Goal: Task Accomplishment & Management: Use online tool/utility

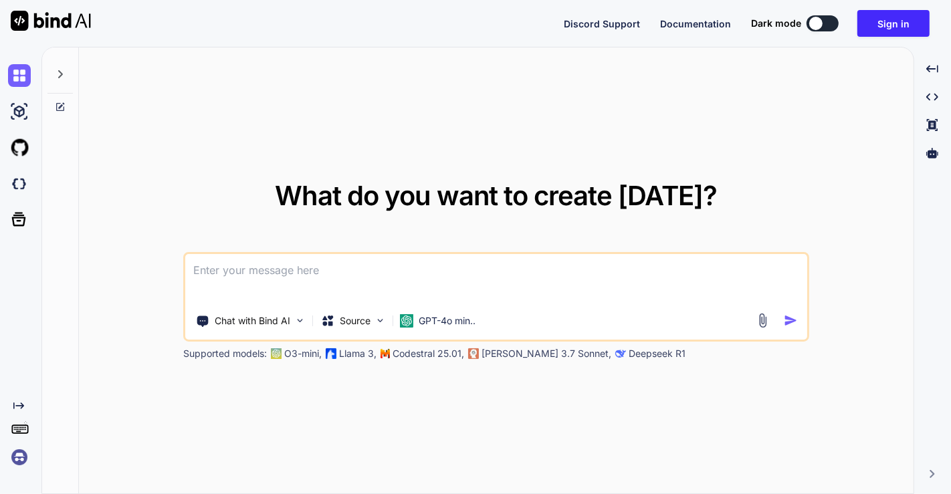
click at [13, 456] on img at bounding box center [19, 457] width 23 height 23
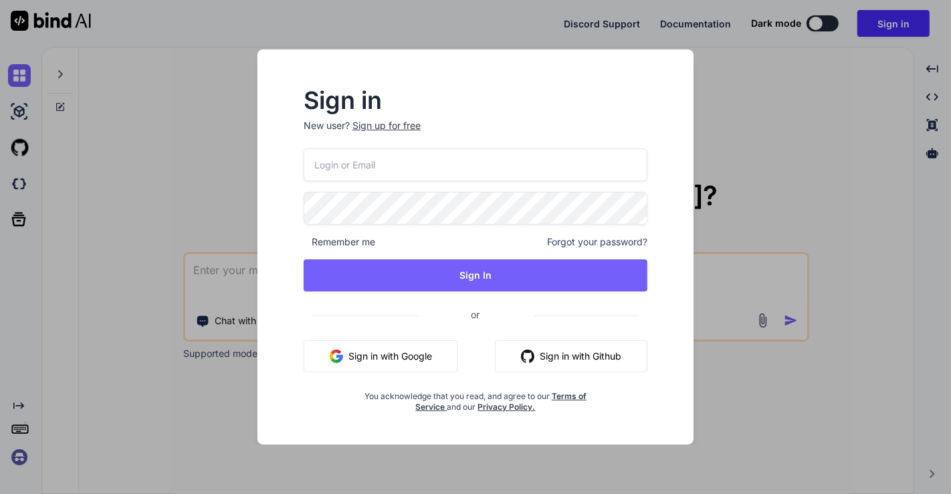
type input "app5@yopmail.com"
click at [424, 169] on input "app5@yopmail.com" at bounding box center [476, 164] width 344 height 33
type input "[EMAIL_ADDRESS][DOMAIN_NAME]"
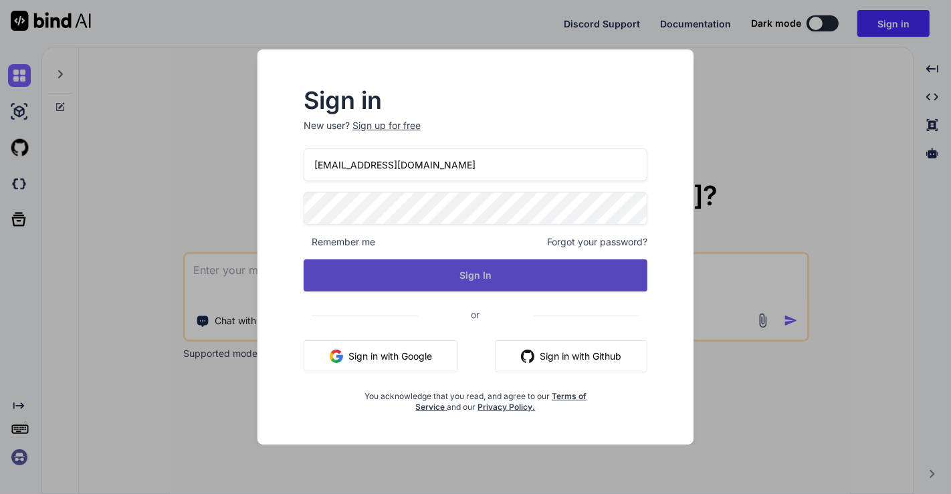
click at [458, 276] on button "Sign In" at bounding box center [476, 275] width 344 height 32
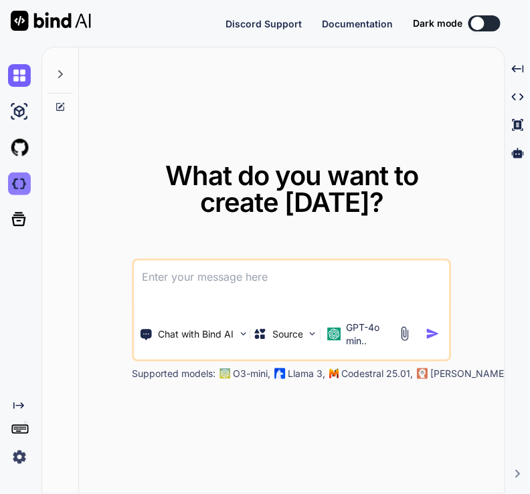
click at [20, 195] on img at bounding box center [19, 184] width 23 height 23
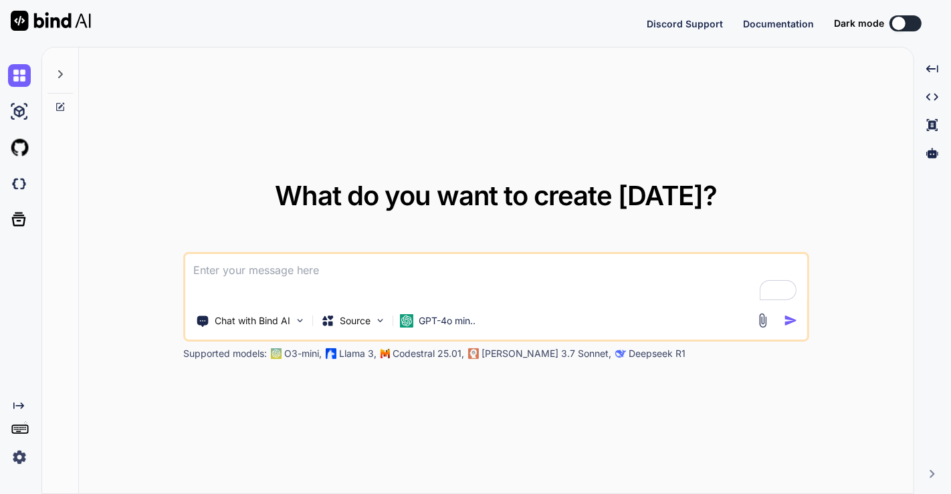
click at [23, 461] on img at bounding box center [19, 457] width 23 height 23
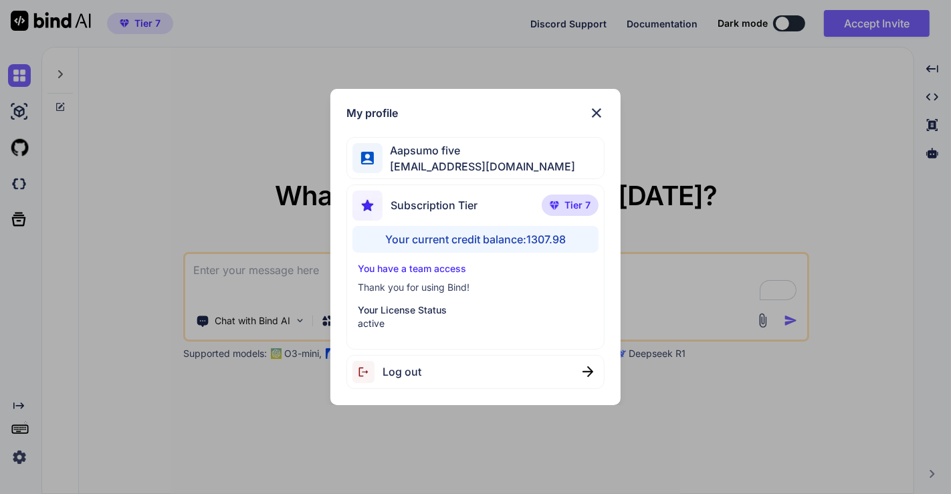
click at [407, 380] on div "Log out" at bounding box center [386, 372] width 69 height 22
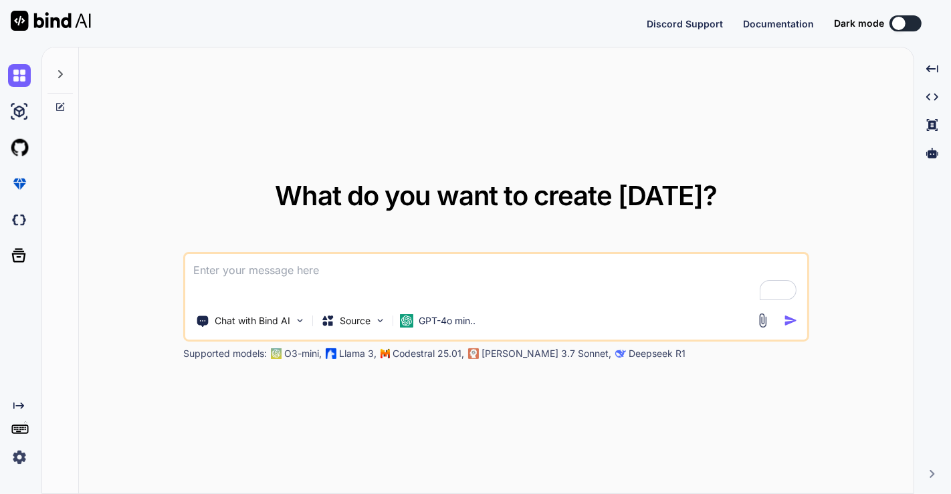
type textarea "x"
click at [11, 461] on img at bounding box center [19, 457] width 23 height 23
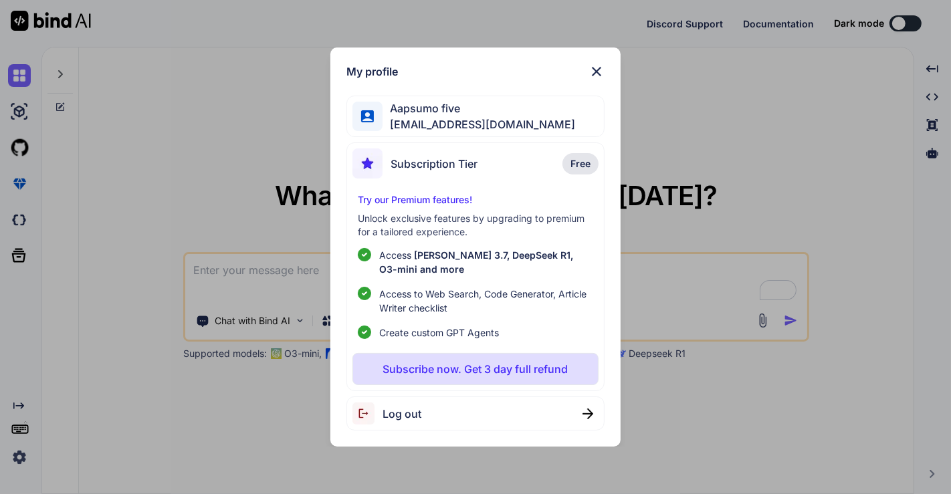
click at [510, 413] on div "Log out" at bounding box center [475, 414] width 259 height 34
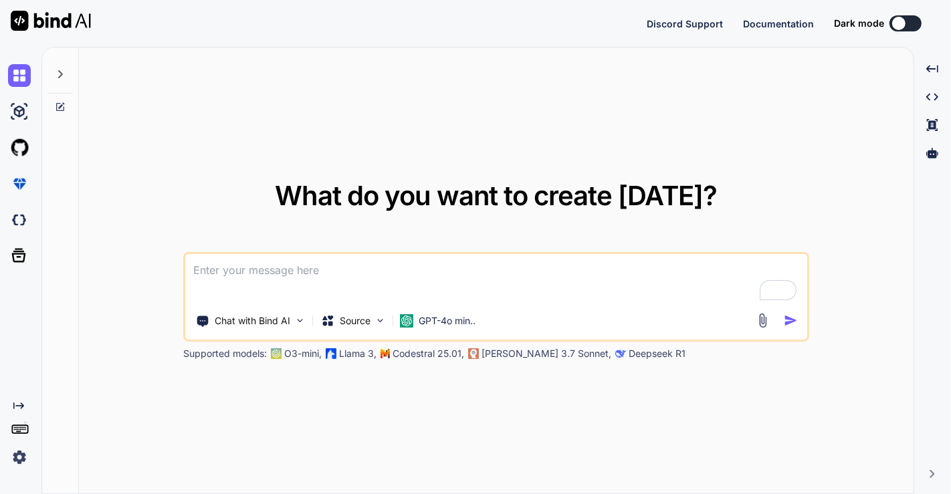
click at [25, 456] on img at bounding box center [19, 457] width 23 height 23
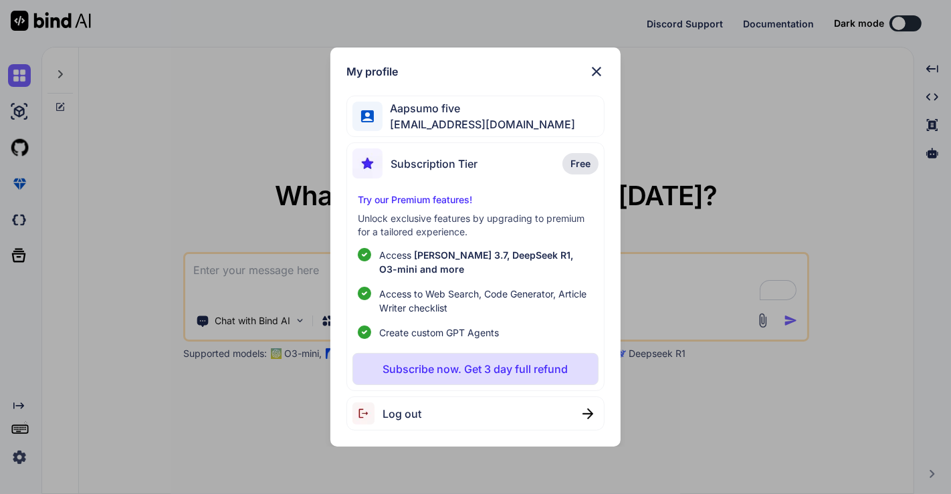
click at [164, 150] on div "My profile Aapsumo five appsumo_5@yopmail.com Subscription Tier Free Try our Pr…" at bounding box center [475, 247] width 951 height 494
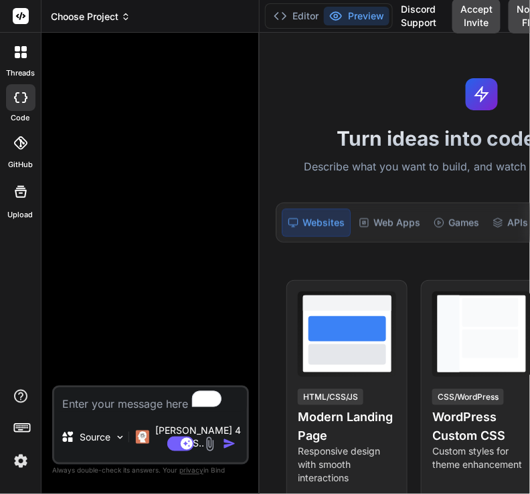
click at [94, 16] on span "Choose Project" at bounding box center [91, 16] width 80 height 13
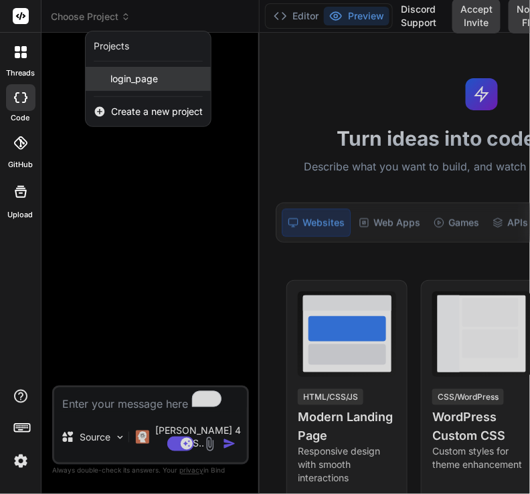
click at [125, 77] on span "login_page" at bounding box center [133, 78] width 47 height 13
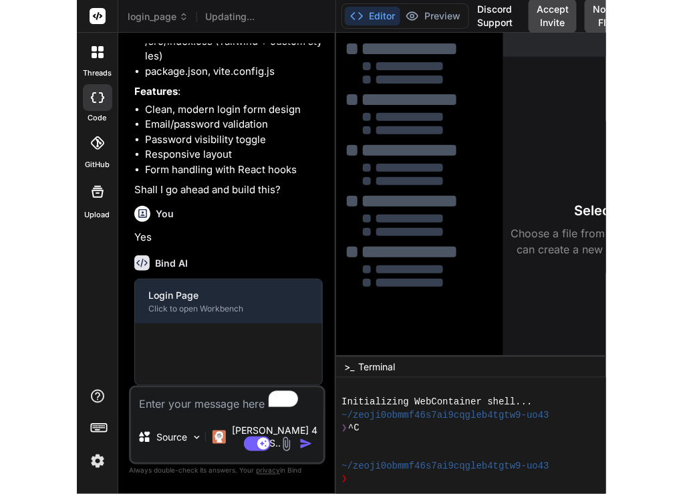
scroll to position [197, 0]
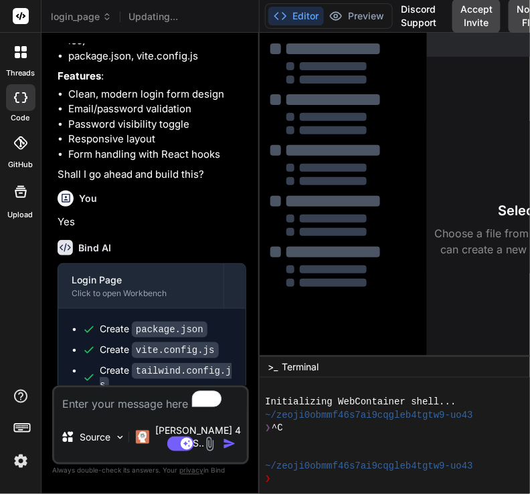
click at [23, 471] on img at bounding box center [20, 461] width 23 height 23
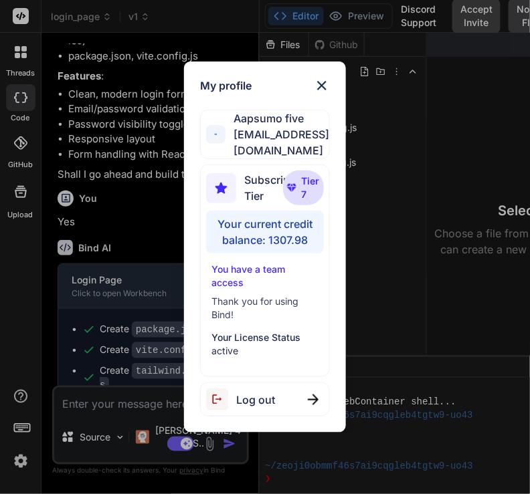
click at [139, 219] on div "My profile Aapsumo five appsumo_5@yopmail.com Subscription Tier Tier 7 Your cur…" at bounding box center [265, 247] width 530 height 494
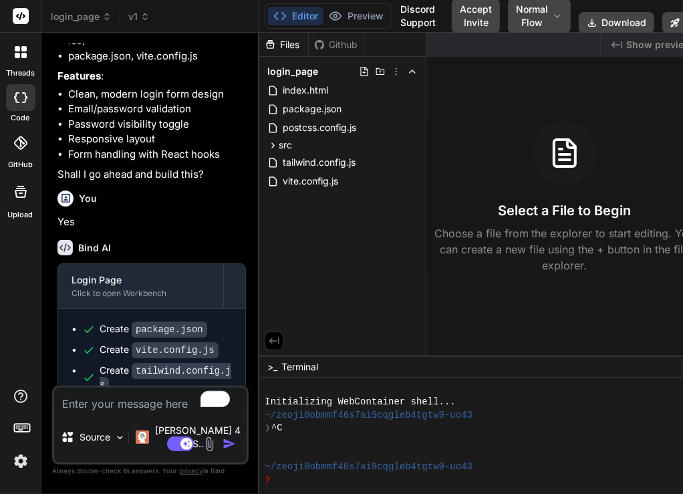
click at [17, 457] on img at bounding box center [20, 461] width 23 height 23
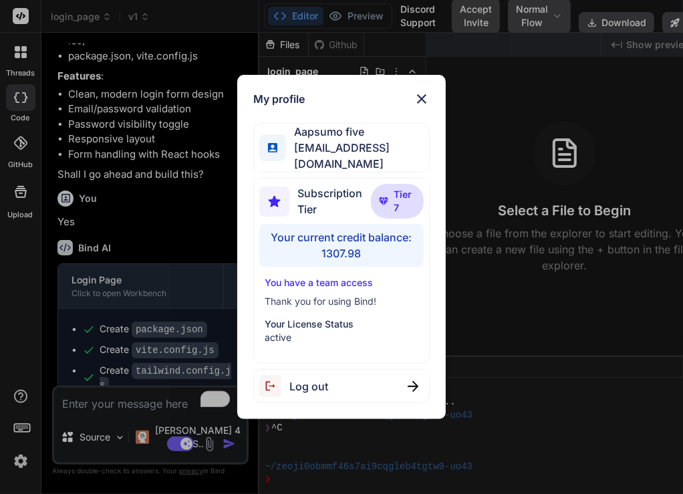
click at [193, 239] on div "My profile Aapsumo five appsumo_5@yopmail.com Subscription Tier Tier 7 Your cur…" at bounding box center [341, 247] width 683 height 494
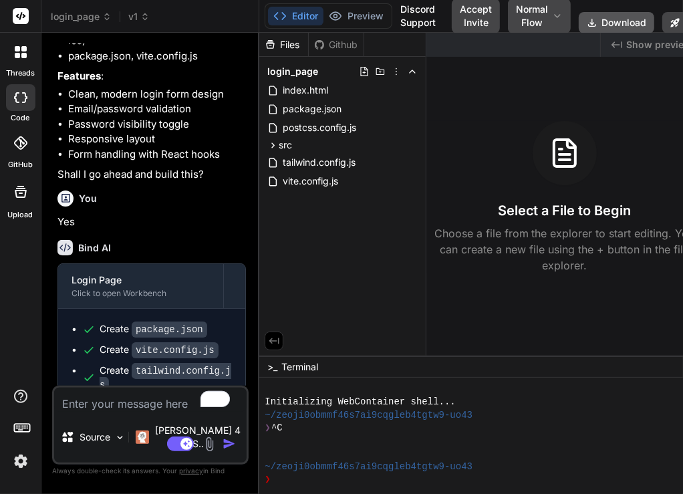
click at [600, 19] on button "Download" at bounding box center [617, 22] width 76 height 21
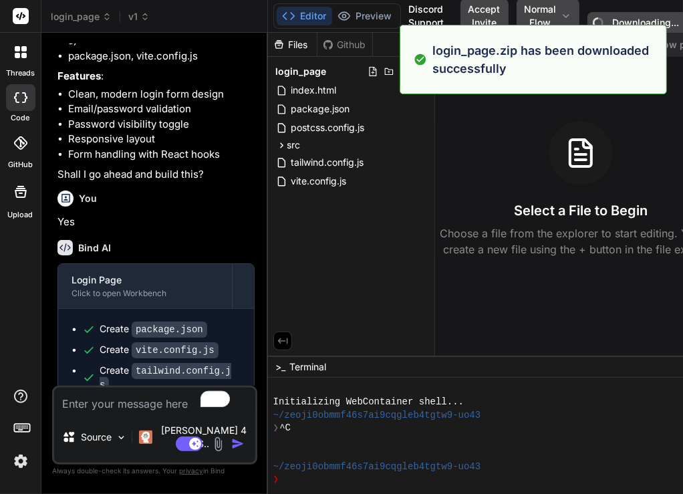
click at [21, 461] on img at bounding box center [20, 461] width 23 height 23
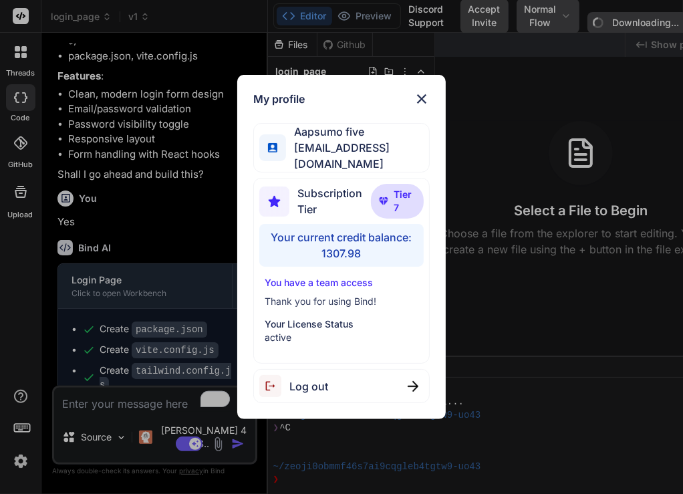
type textarea "x"
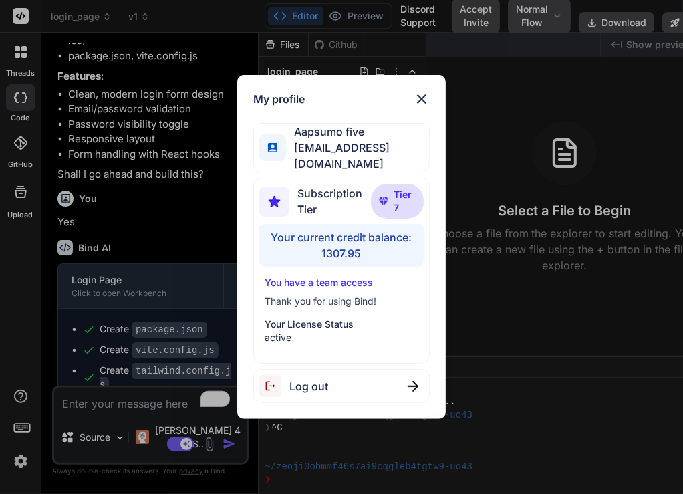
click at [216, 233] on div "My profile Aapsumo five appsumo_5@yopmail.com Subscription Tier Tier 7 Your cur…" at bounding box center [341, 247] width 683 height 494
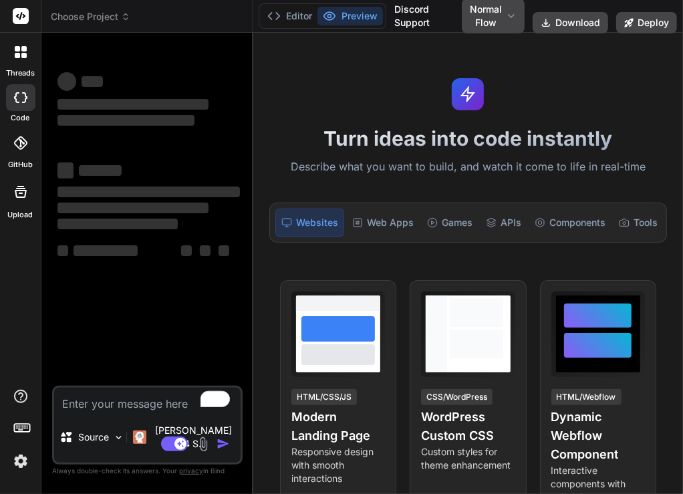
click at [21, 455] on img at bounding box center [20, 461] width 23 height 23
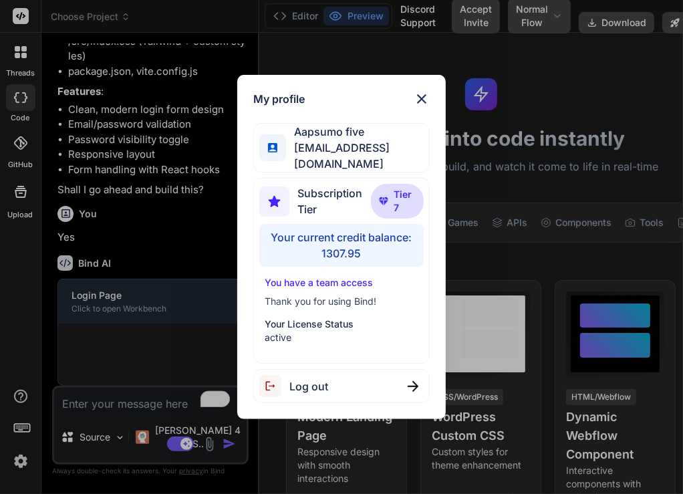
scroll to position [197, 0]
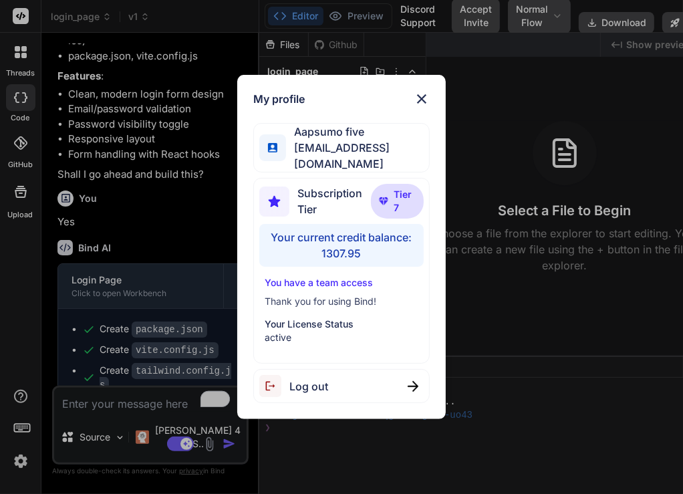
click at [572, 175] on div "My profile Aapsumo five appsumo_5@yopmail.com Subscription Tier Tier 7 Your cur…" at bounding box center [341, 247] width 683 height 494
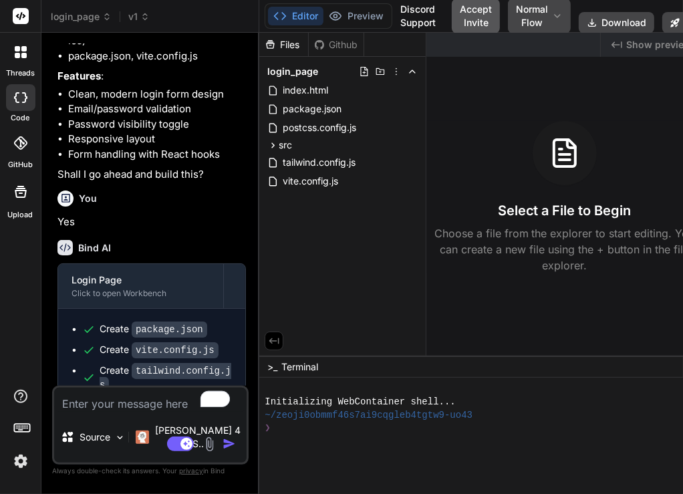
click at [473, 21] on button "Accept Invite" at bounding box center [476, 16] width 48 height 35
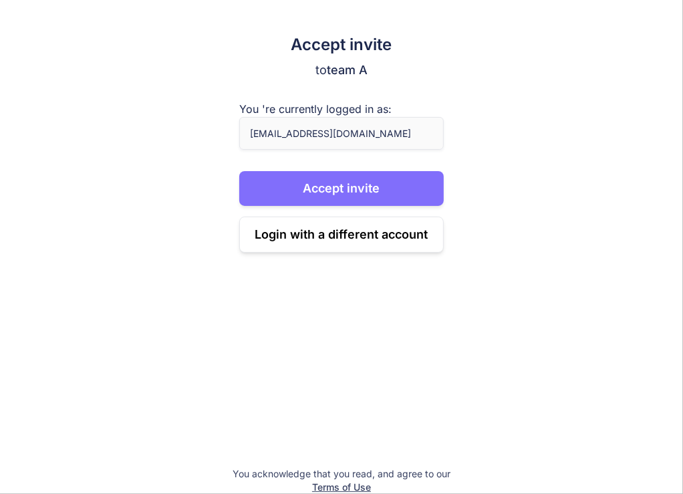
click at [342, 185] on button "Accept invite" at bounding box center [341, 188] width 205 height 35
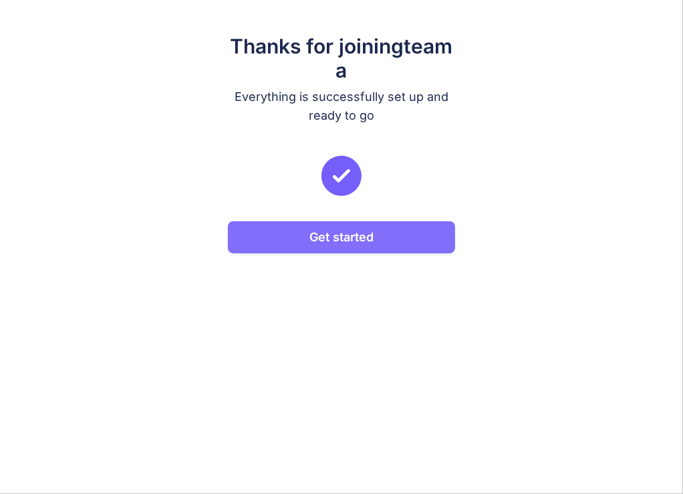
click at [329, 243] on button "Get started" at bounding box center [342, 237] width 228 height 32
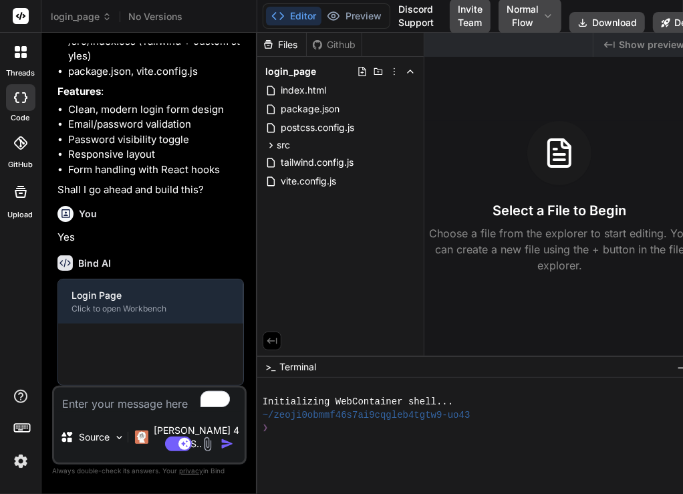
scroll to position [197, 0]
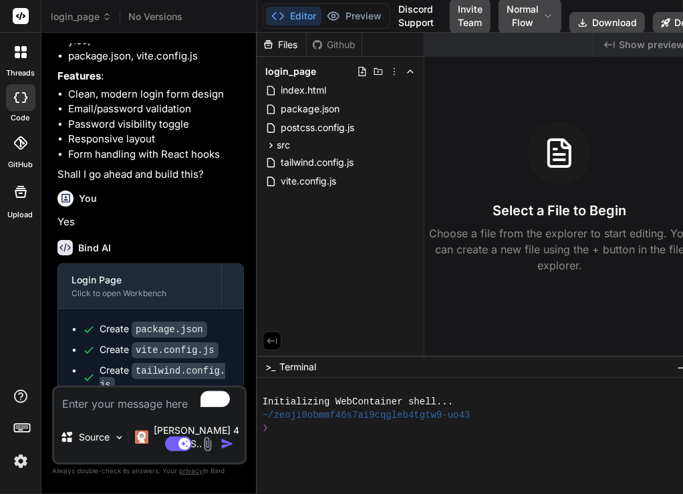
click at [19, 469] on img at bounding box center [20, 461] width 23 height 23
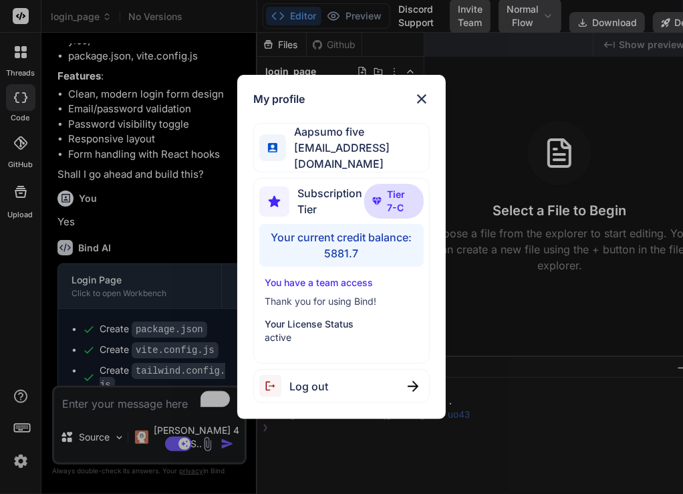
click at [205, 221] on div "My profile Aapsumo five appsumo_5@yopmail.com Subscription Tier Tier 7-C Your c…" at bounding box center [341, 247] width 683 height 494
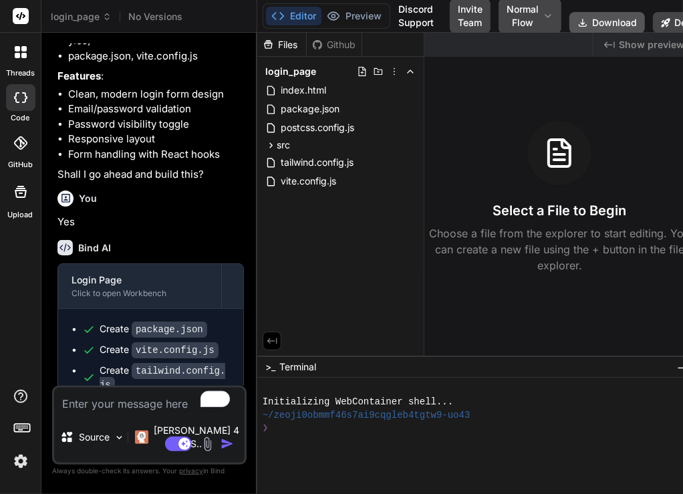
click at [598, 21] on button "Download" at bounding box center [608, 22] width 76 height 21
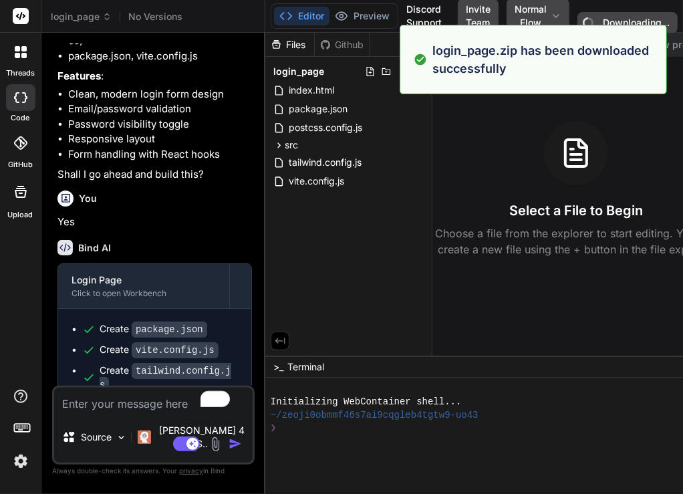
click at [17, 454] on img at bounding box center [20, 461] width 23 height 23
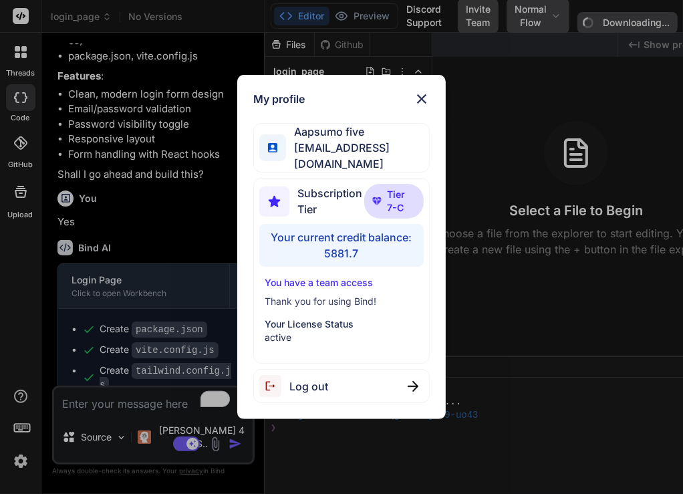
type textarea "x"
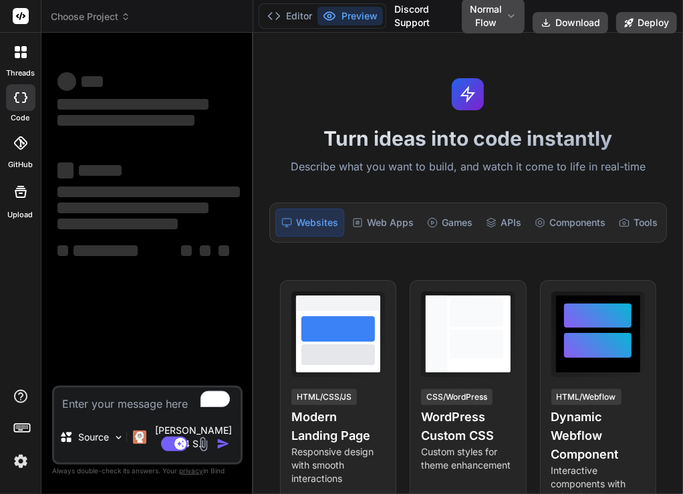
click at [17, 464] on img at bounding box center [20, 461] width 23 height 23
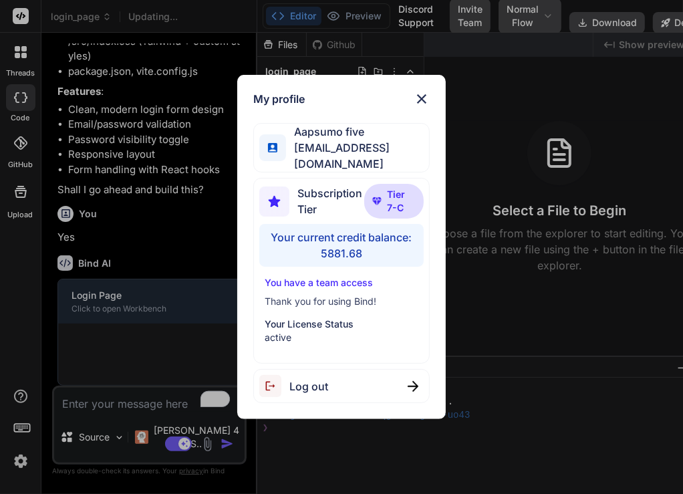
scroll to position [197, 0]
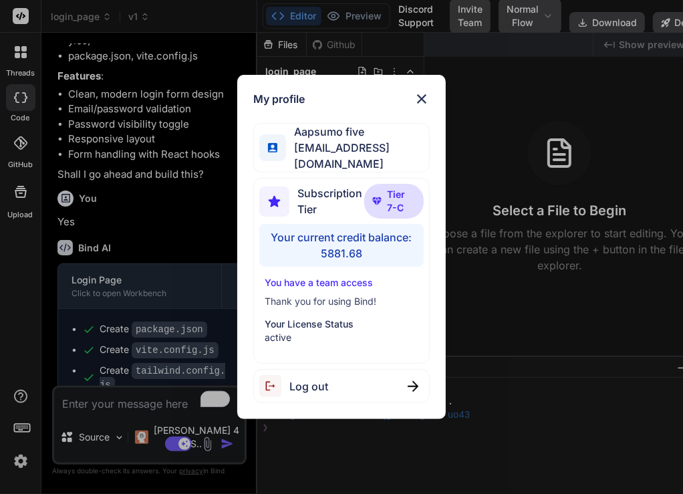
click at [170, 79] on div "My profile Aapsumo five [EMAIL_ADDRESS][DOMAIN_NAME] Subscription Tier Tier 7-C…" at bounding box center [341, 247] width 683 height 494
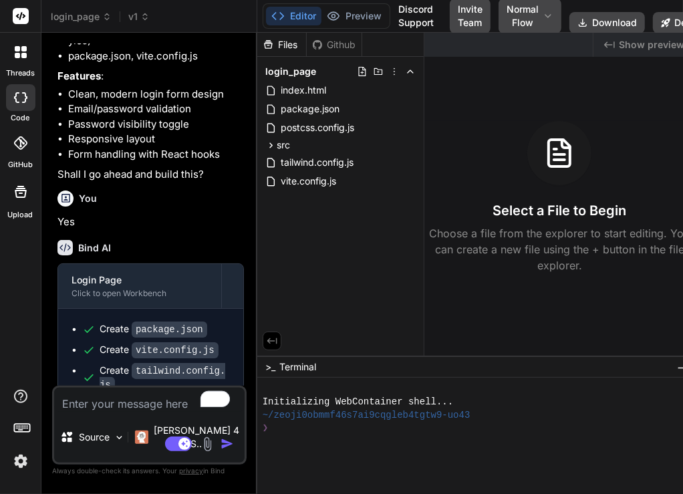
click at [25, 460] on img at bounding box center [20, 461] width 23 height 23
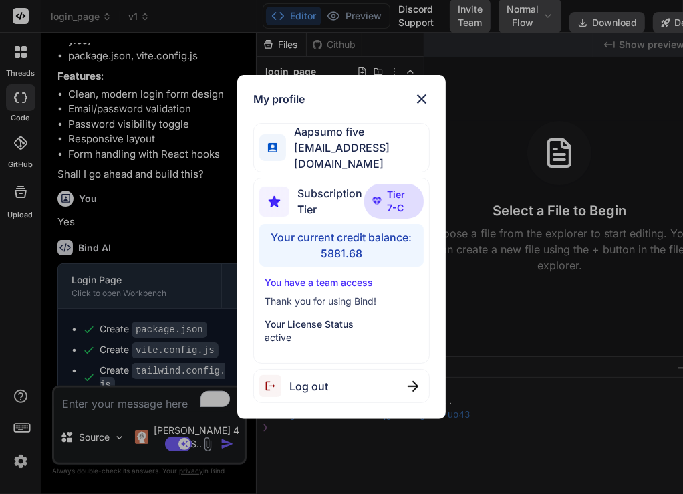
click at [17, 463] on div "My profile Aapsumo five [EMAIL_ADDRESS][DOMAIN_NAME] Subscription Tier Tier 7-C…" at bounding box center [341, 247] width 683 height 494
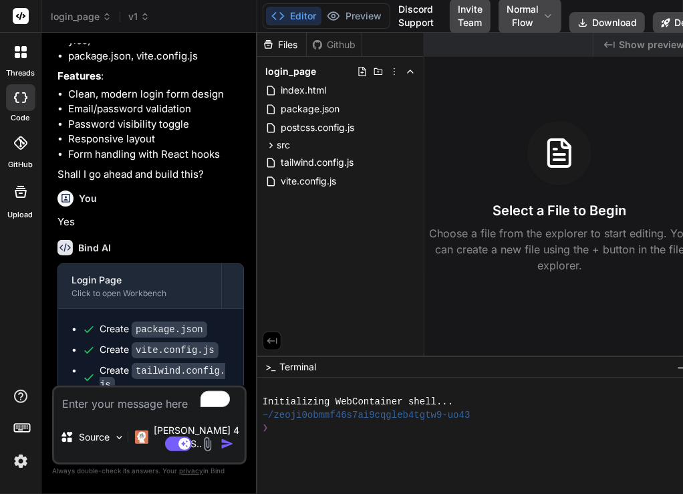
click at [17, 463] on img at bounding box center [20, 461] width 23 height 23
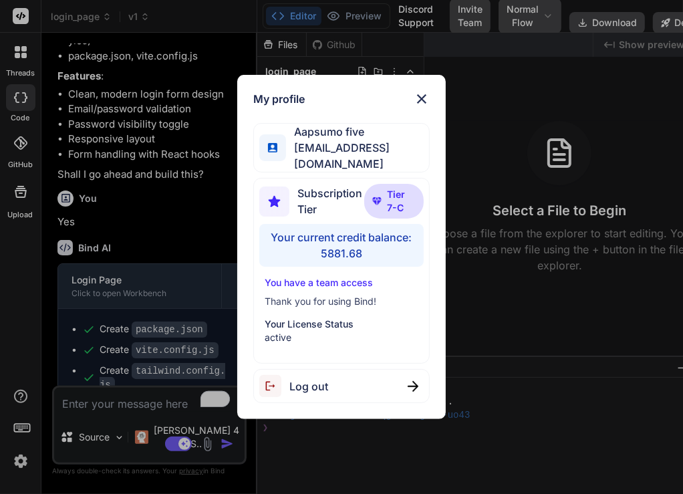
click at [353, 380] on div "Log out" at bounding box center [341, 386] width 177 height 34
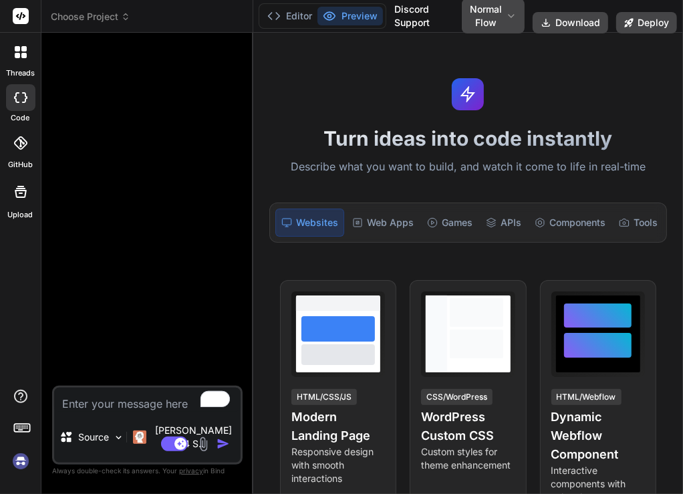
scroll to position [0, 0]
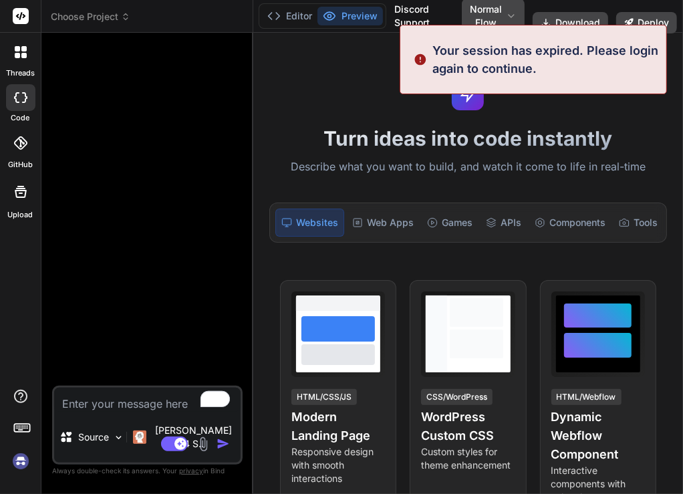
click at [22, 457] on img at bounding box center [20, 461] width 23 height 23
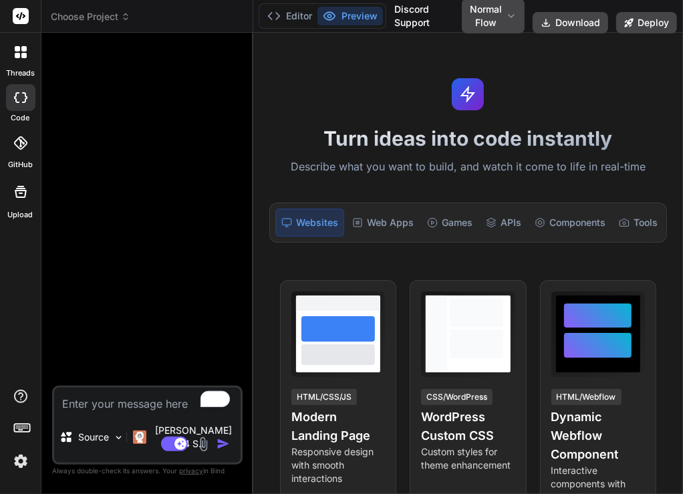
click at [21, 463] on img at bounding box center [20, 461] width 23 height 23
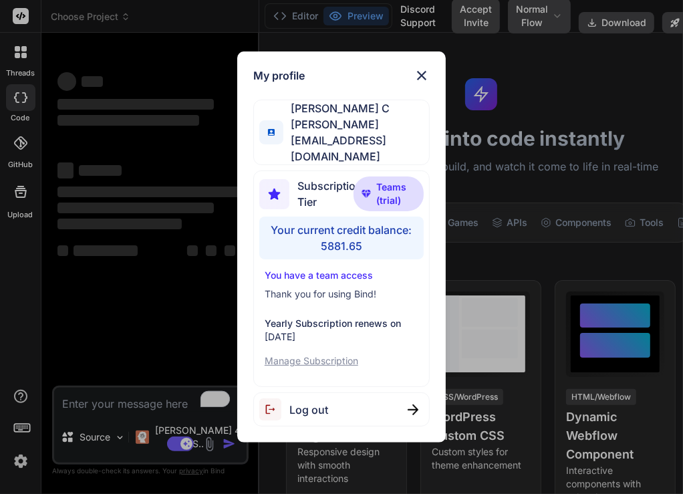
click at [354, 396] on div "Log out" at bounding box center [341, 410] width 177 height 34
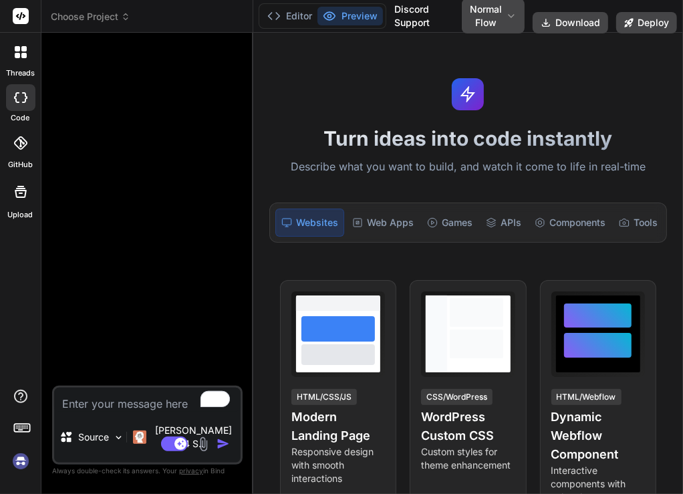
scroll to position [51, 0]
type textarea "x"
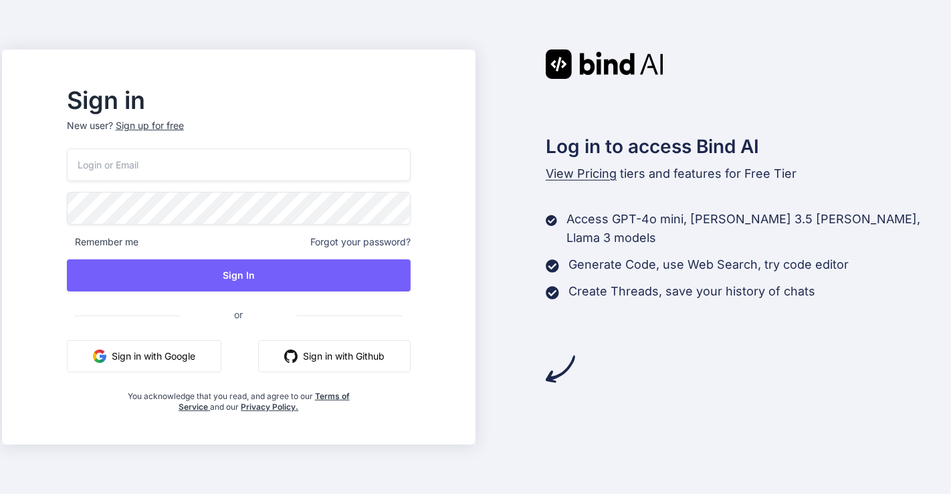
type input "[EMAIL_ADDRESS][DOMAIN_NAME]"
click at [187, 358] on button "Sign in with Google" at bounding box center [144, 356] width 154 height 32
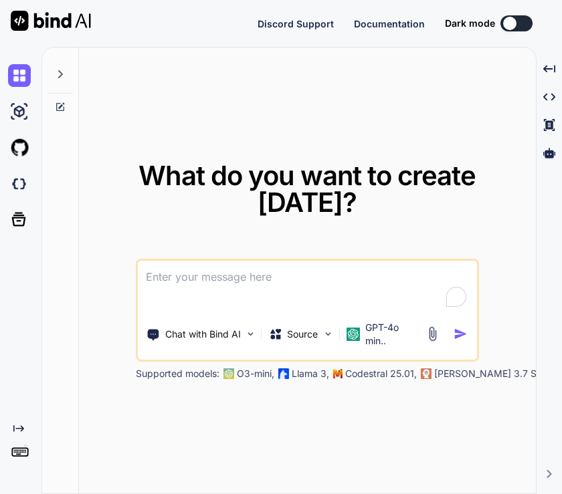
type textarea "x"
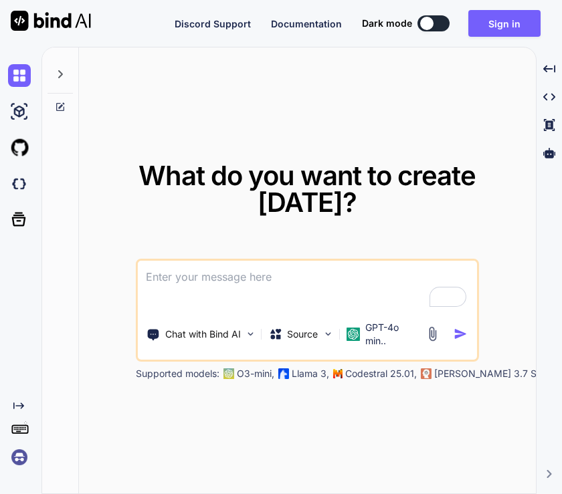
click at [19, 452] on img at bounding box center [19, 457] width 23 height 23
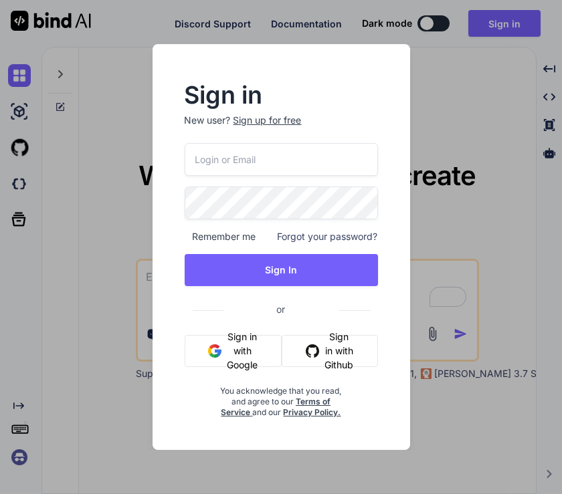
type input "appsumo_5@yopmail.com"
click at [233, 171] on input "appsumo_5@yopmail.com" at bounding box center [281, 159] width 193 height 33
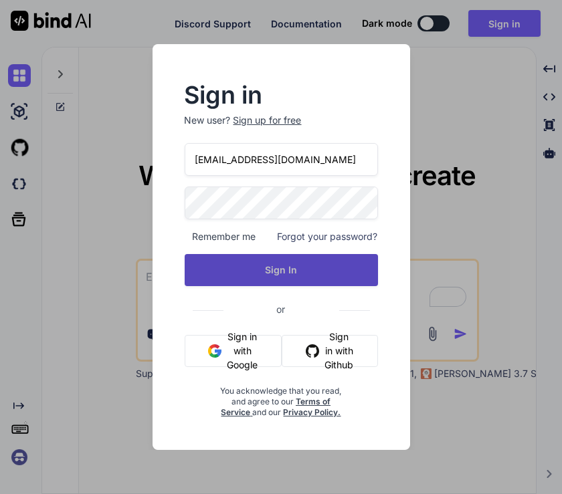
click at [229, 264] on button "Sign In" at bounding box center [281, 270] width 193 height 32
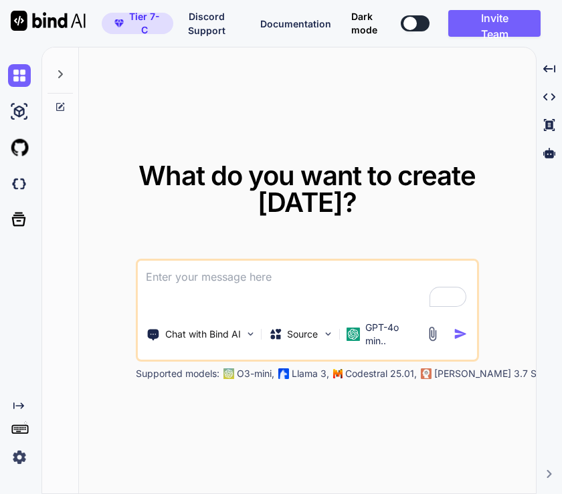
type textarea "x"
click at [19, 181] on img at bounding box center [19, 184] width 23 height 23
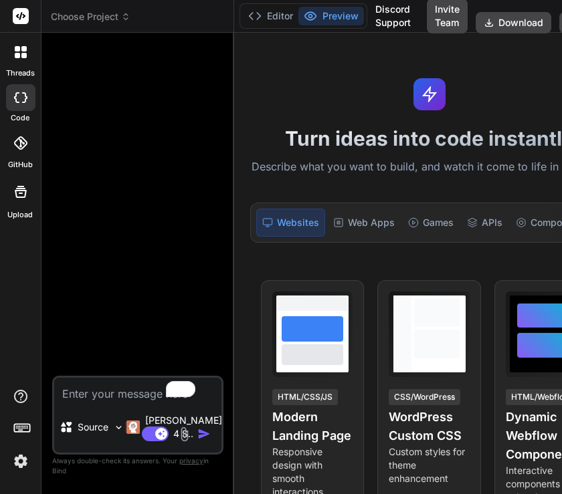
click at [74, 11] on span "Choose Project" at bounding box center [91, 16] width 80 height 13
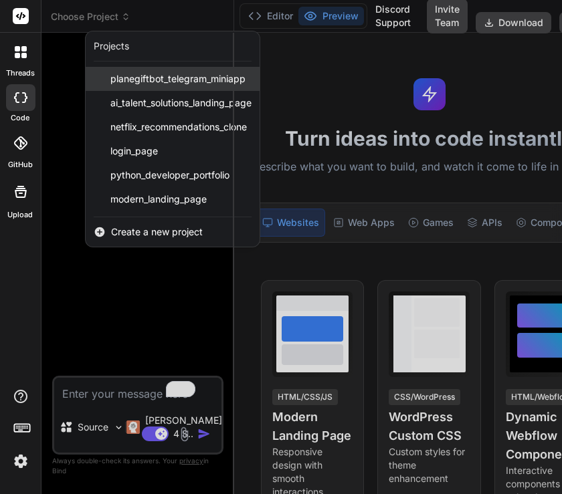
click at [122, 75] on span "planegiftbot_telegram_miniapp" at bounding box center [177, 78] width 135 height 13
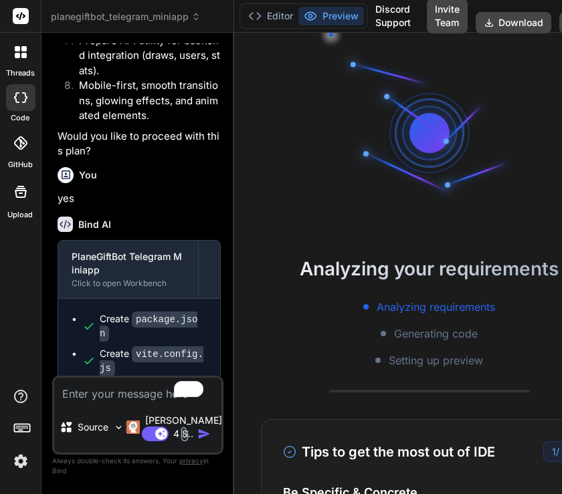
scroll to position [2809, 0]
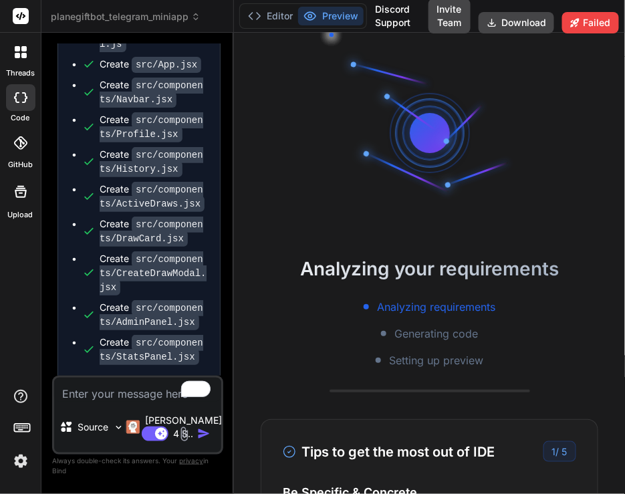
scroll to position [3726, 0]
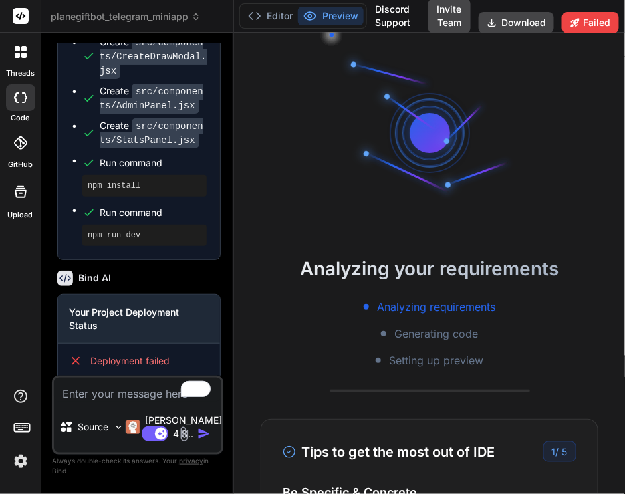
click at [105, 19] on span "planegiftbot_telegram_miniapp" at bounding box center [126, 16] width 150 height 13
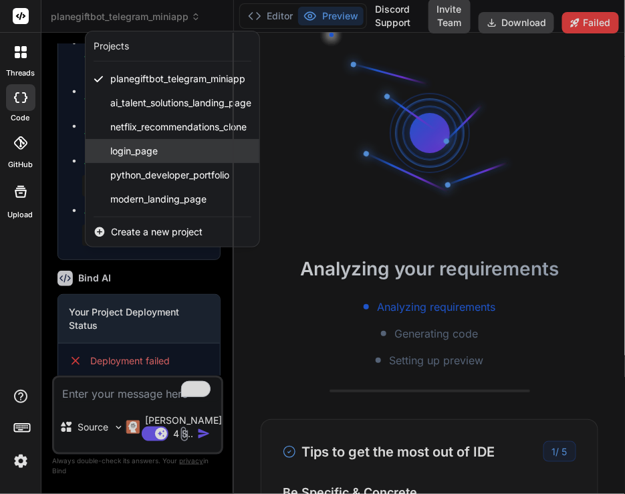
click at [128, 152] on span "login_page" at bounding box center [133, 150] width 47 height 13
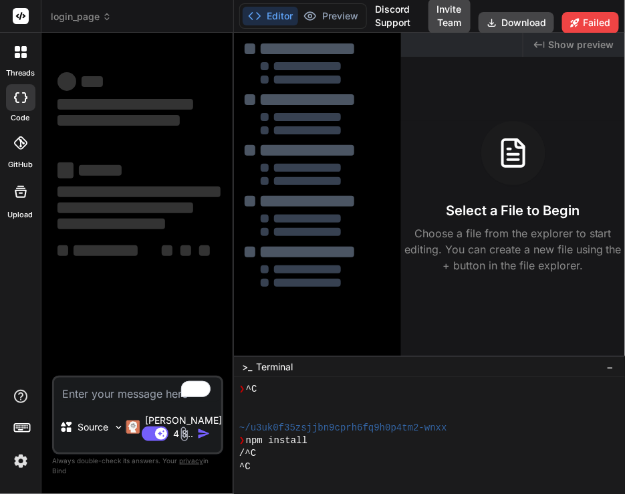
scroll to position [141, 0]
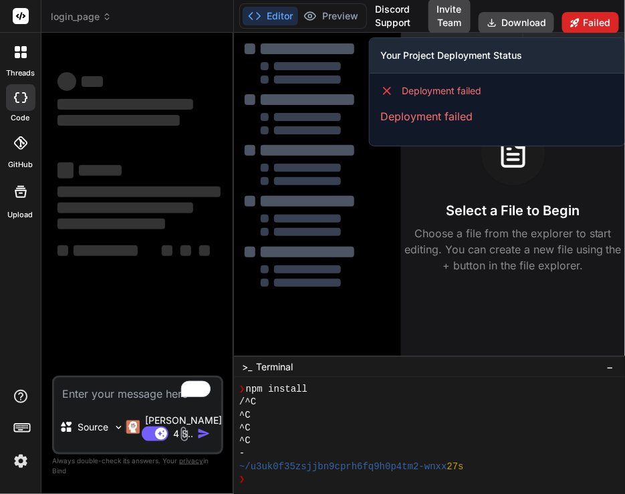
click at [605, 24] on button "Failed" at bounding box center [590, 22] width 57 height 21
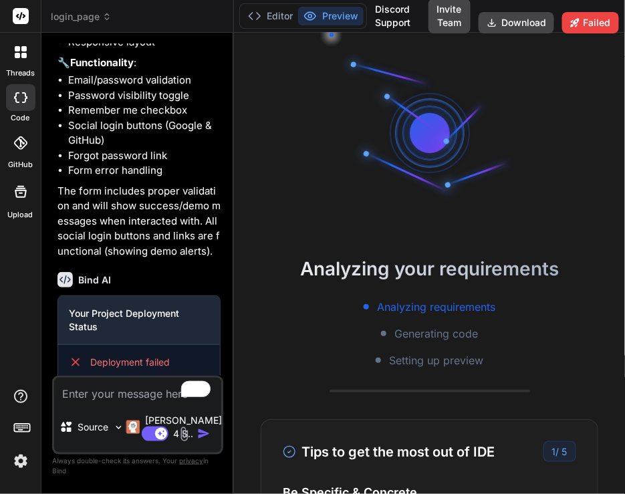
scroll to position [1168, 0]
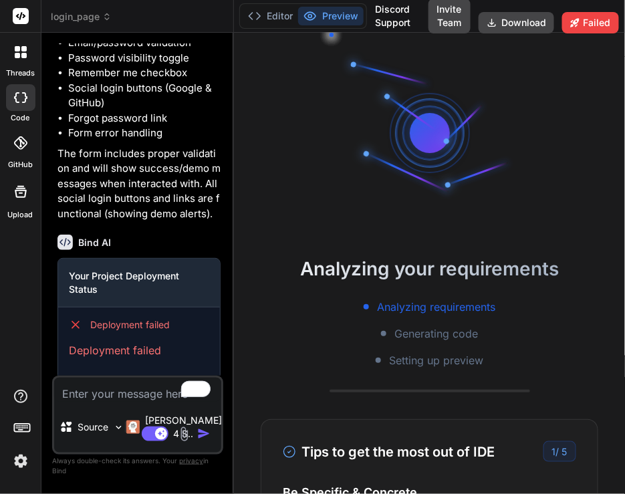
click at [88, 13] on span "login_page" at bounding box center [81, 16] width 61 height 13
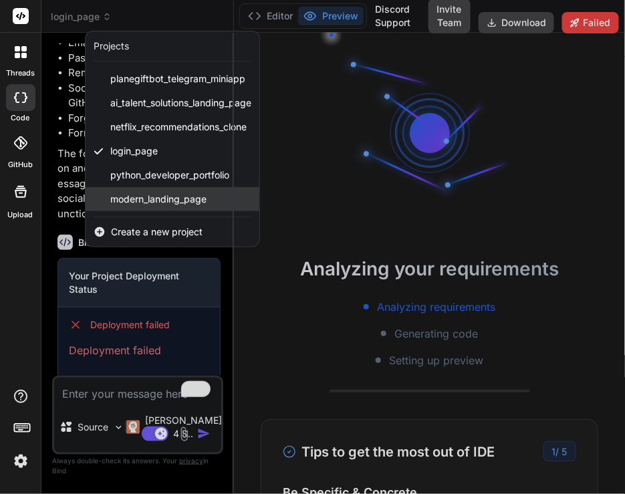
click at [136, 199] on span "modern_landing_page" at bounding box center [158, 199] width 96 height 13
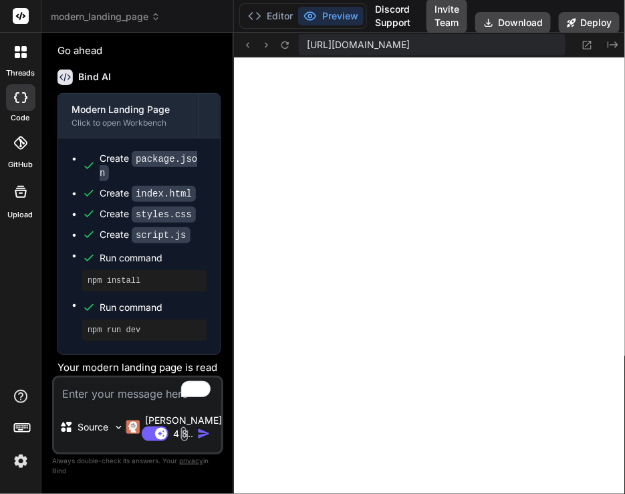
scroll to position [913, 0]
click at [592, 24] on button "Deploy" at bounding box center [589, 22] width 61 height 21
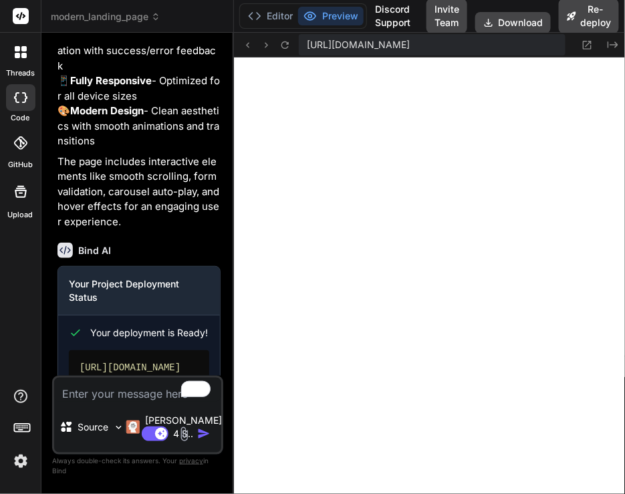
scroll to position [1124, 0]
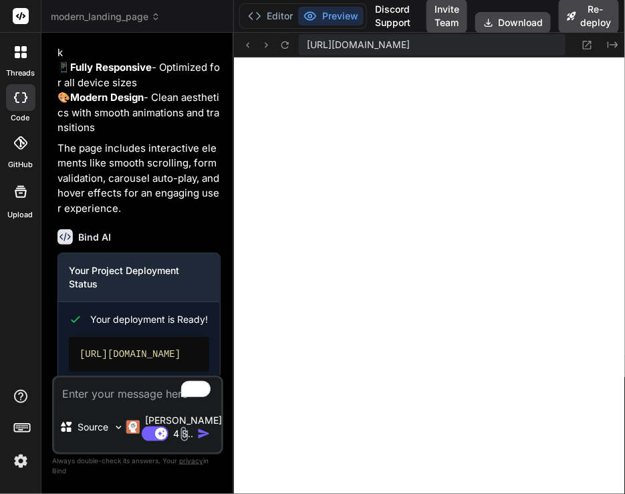
type textarea "x"
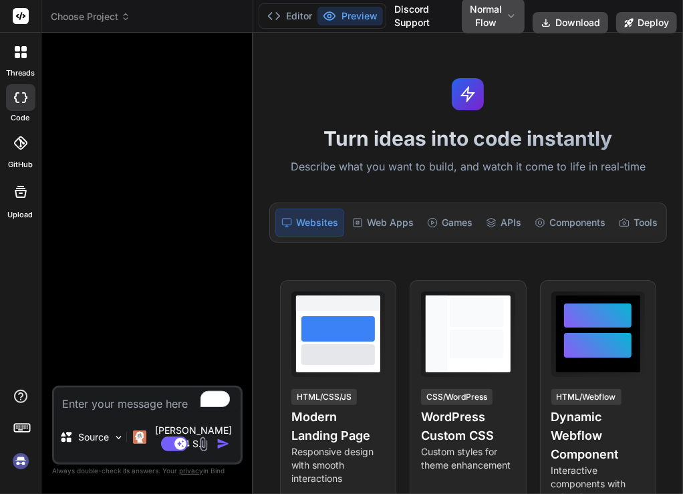
click at [20, 459] on img at bounding box center [20, 461] width 23 height 23
click at [17, 463] on img at bounding box center [20, 461] width 23 height 23
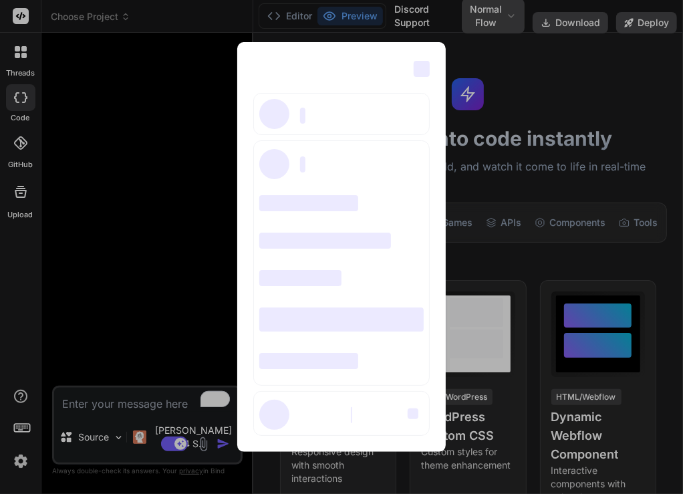
click at [185, 262] on div "‌ ‌ ‌ ‌ ‌ ‌ ‌ ‌ ‌ ‌ ‌ ‌ ‌ ‌ ‌" at bounding box center [341, 247] width 683 height 494
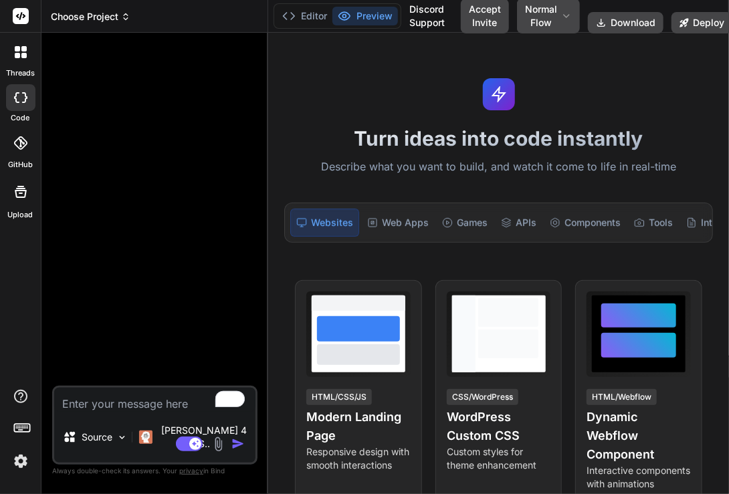
click at [109, 21] on span "Choose Project" at bounding box center [91, 16] width 80 height 13
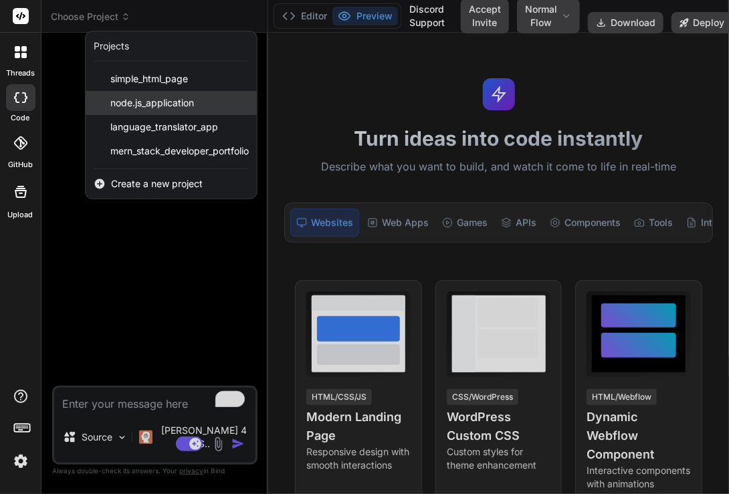
click at [139, 104] on span "node.js_application" at bounding box center [152, 102] width 84 height 13
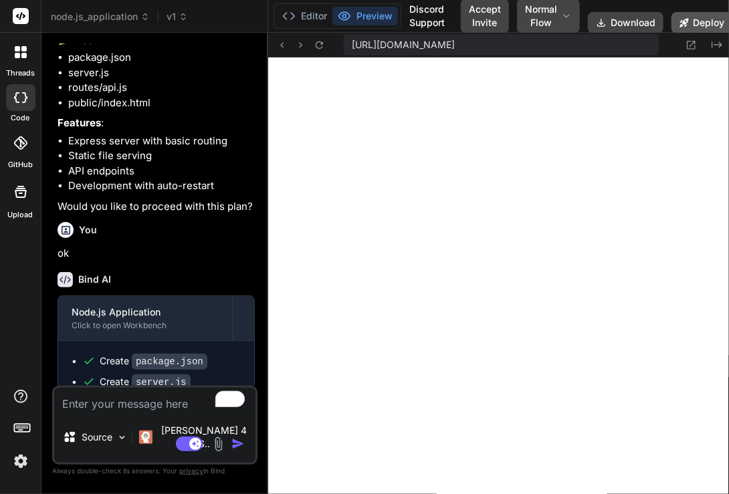
scroll to position [309, 0]
click at [683, 10] on div "Discord Support Accept Invite Normal Flow Download Deploy" at bounding box center [566, 16] width 331 height 35
click at [683, 14] on button "Deploy" at bounding box center [701, 22] width 61 height 21
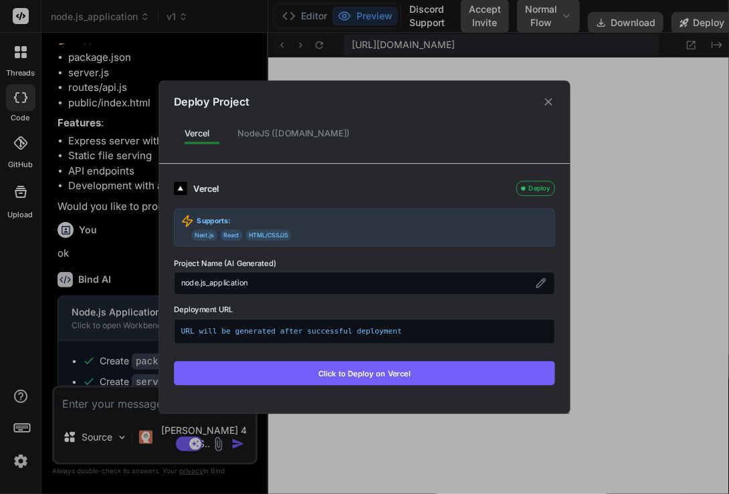
click at [269, 140] on div "NodeJS (Fly.io)" at bounding box center [294, 132] width 134 height 25
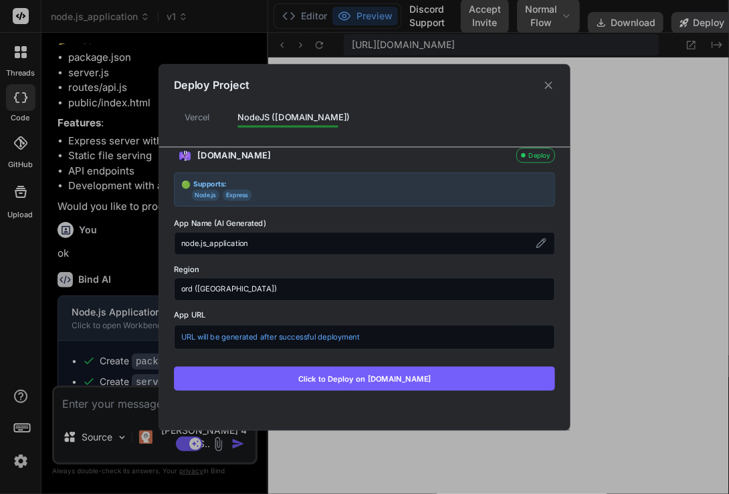
scroll to position [24, 0]
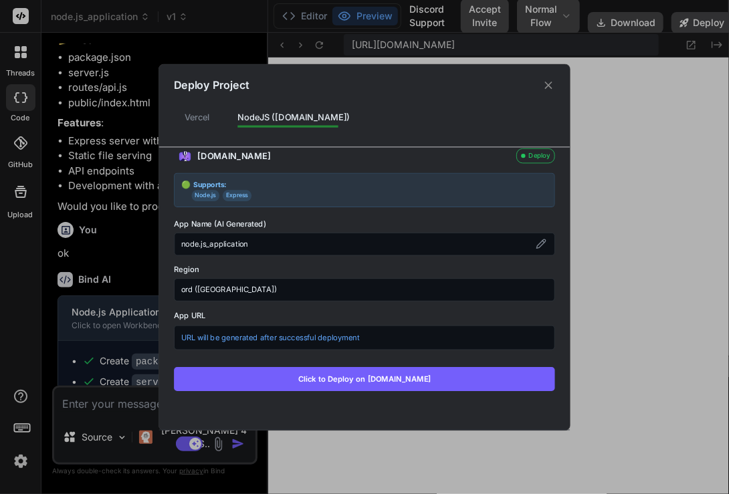
click at [366, 377] on button "Click to Deploy on fly.io" at bounding box center [364, 378] width 381 height 24
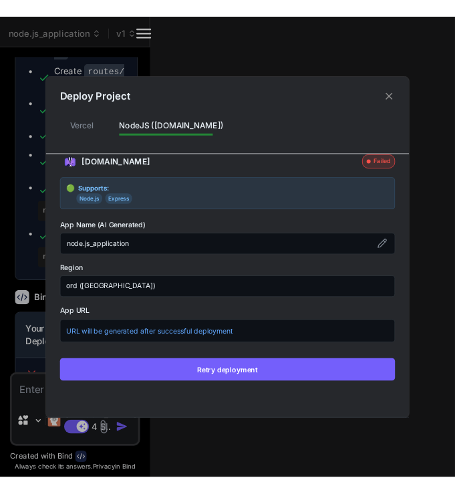
scroll to position [1020, 0]
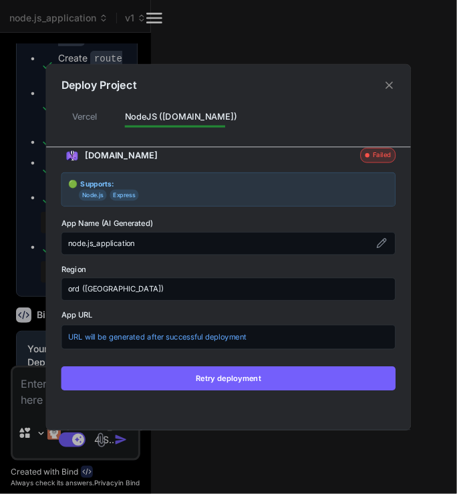
type textarea "x"
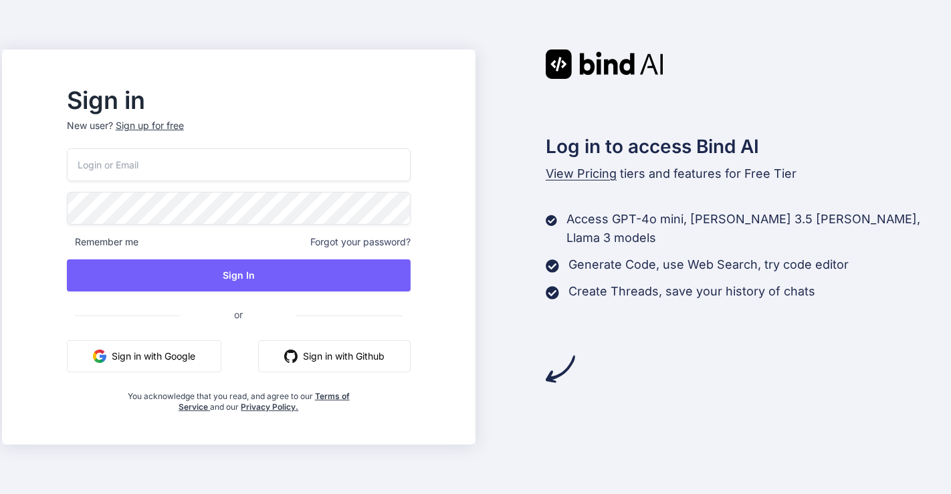
type input "[EMAIL_ADDRESS][DOMAIN_NAME]"
click at [191, 353] on button "Sign in with Google" at bounding box center [144, 356] width 154 height 32
